Goal: Navigation & Orientation: Find specific page/section

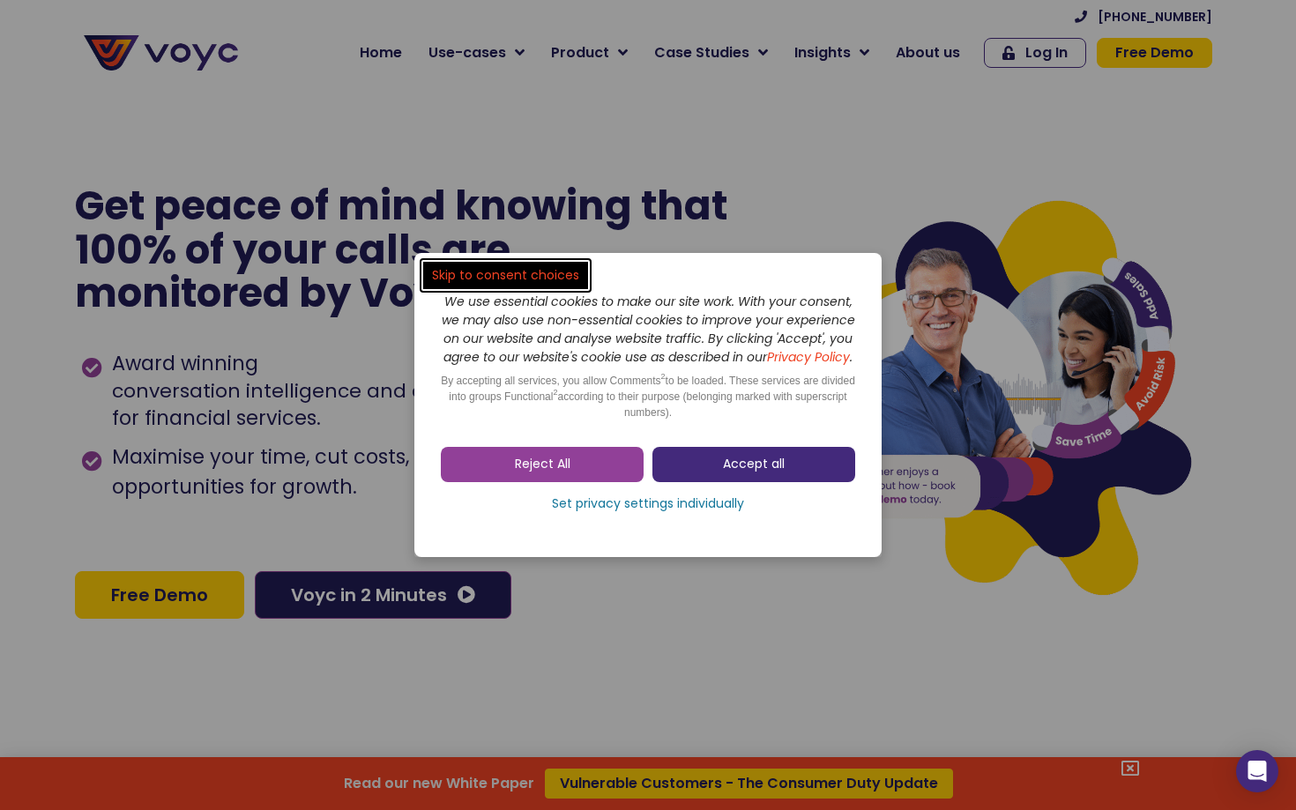
click at [755, 473] on span "Accept all" at bounding box center [754, 465] width 62 height 18
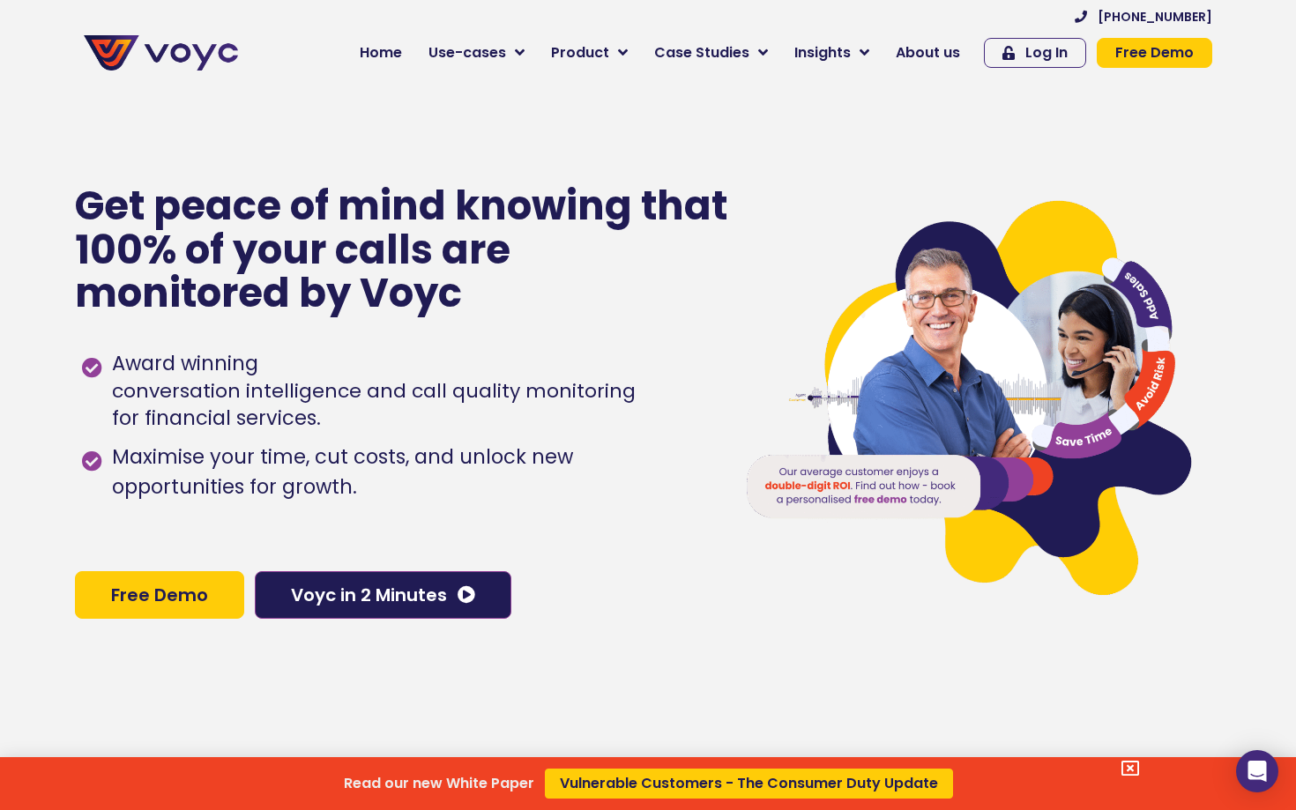
click at [914, 53] on div "Read our new White Paper Vulnerable Customers - The Consumer Duty Update" at bounding box center [648, 405] width 1296 height 810
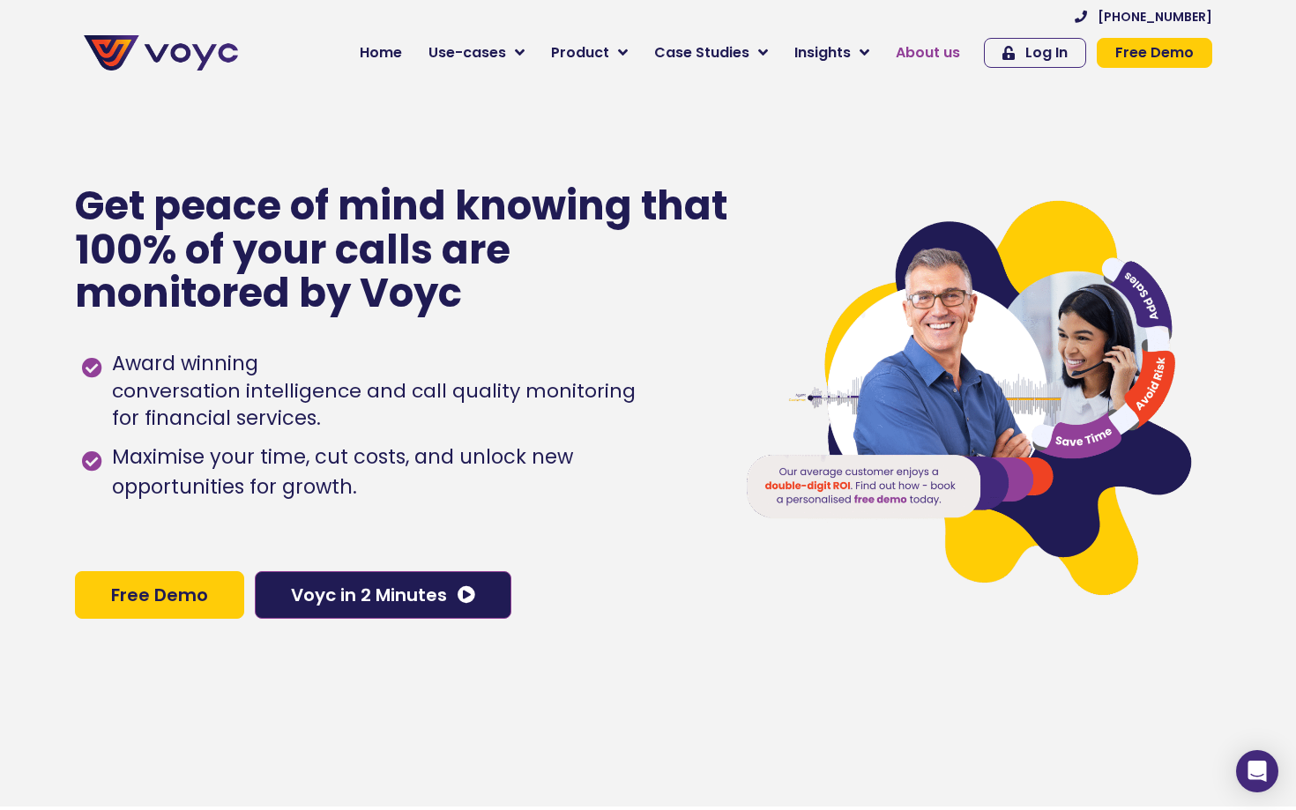
click at [928, 52] on span "About us" at bounding box center [928, 52] width 64 height 21
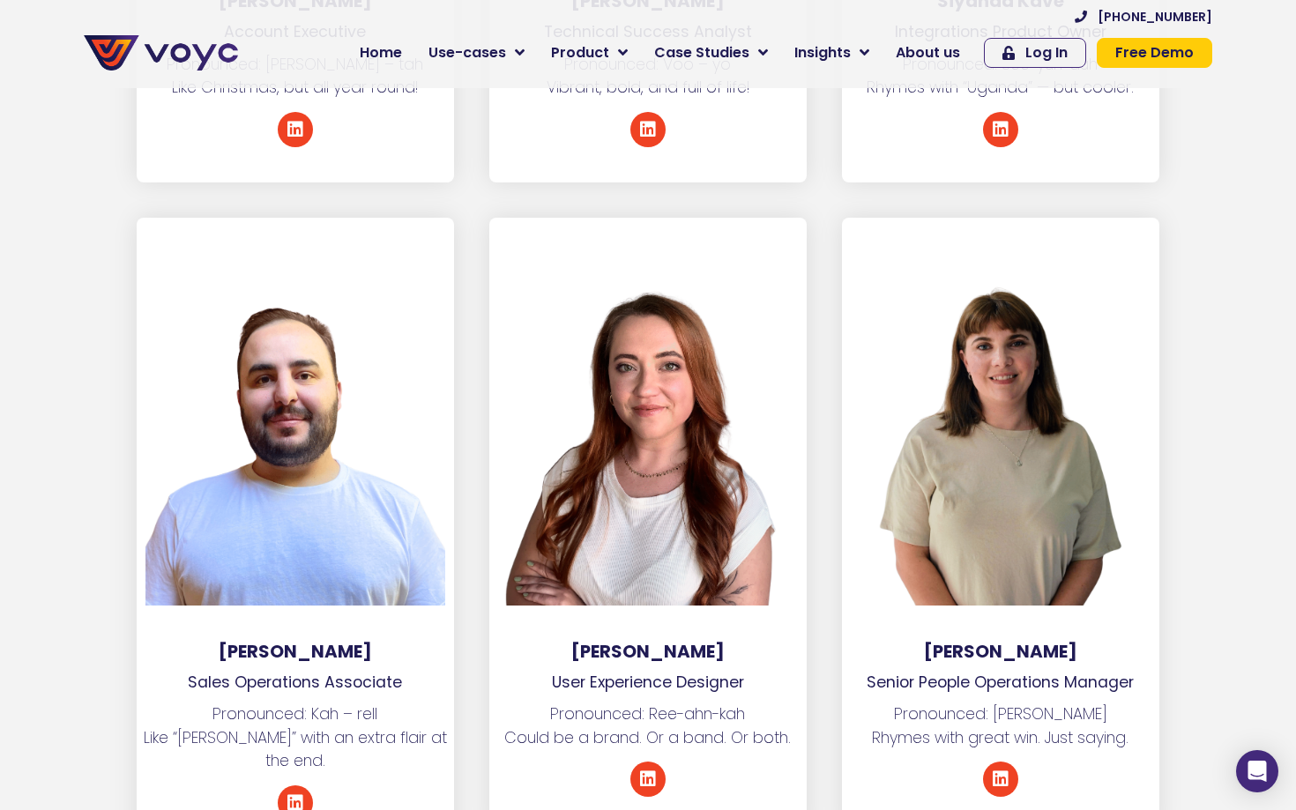
scroll to position [7592, 0]
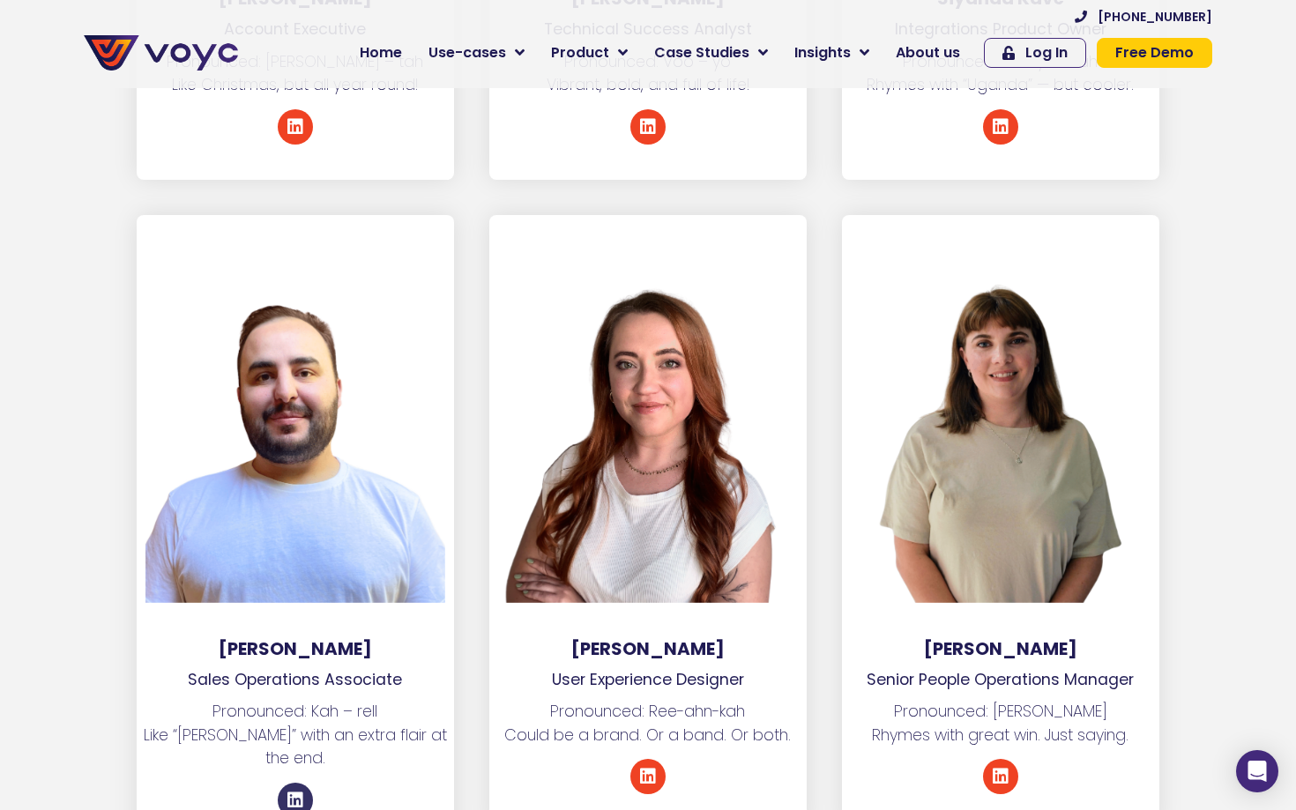
click at [296, 792] on icon at bounding box center [295, 801] width 18 height 18
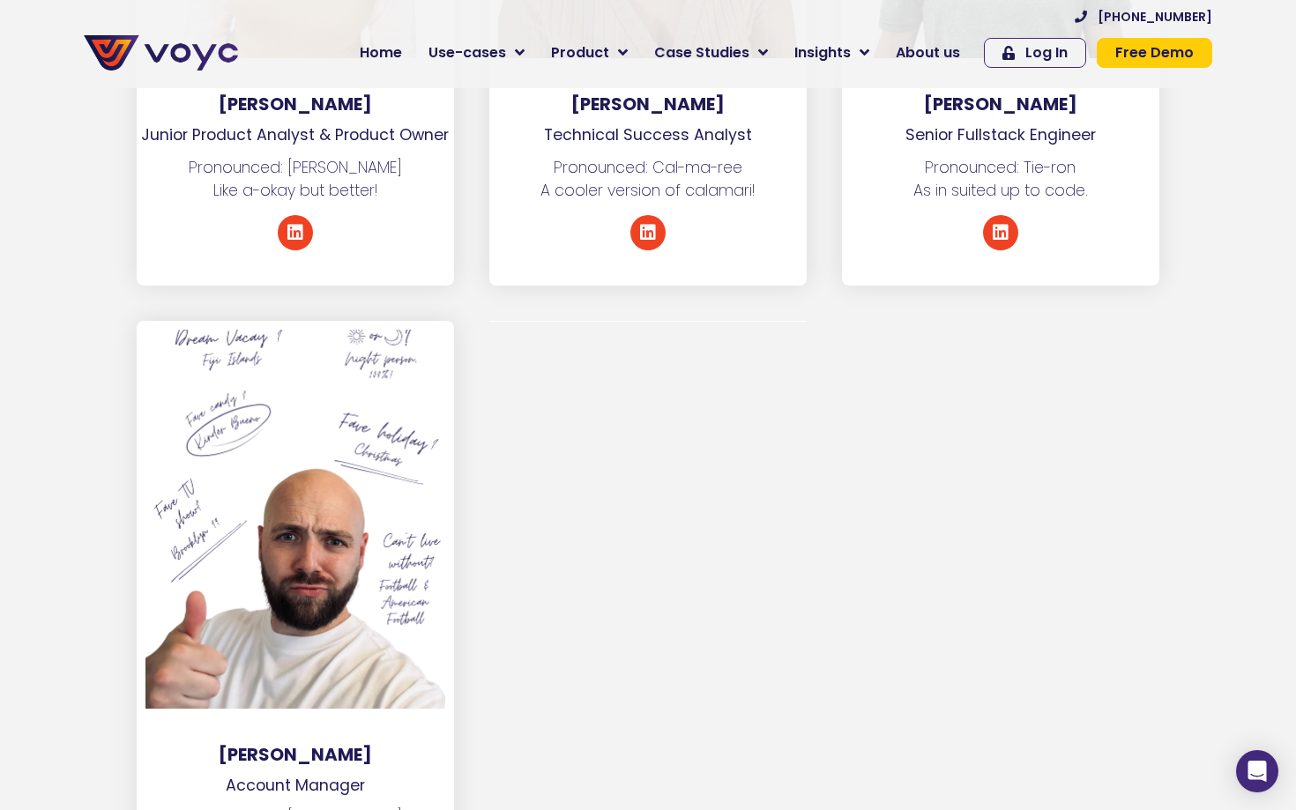
scroll to position [9458, 0]
